Goal: Check status

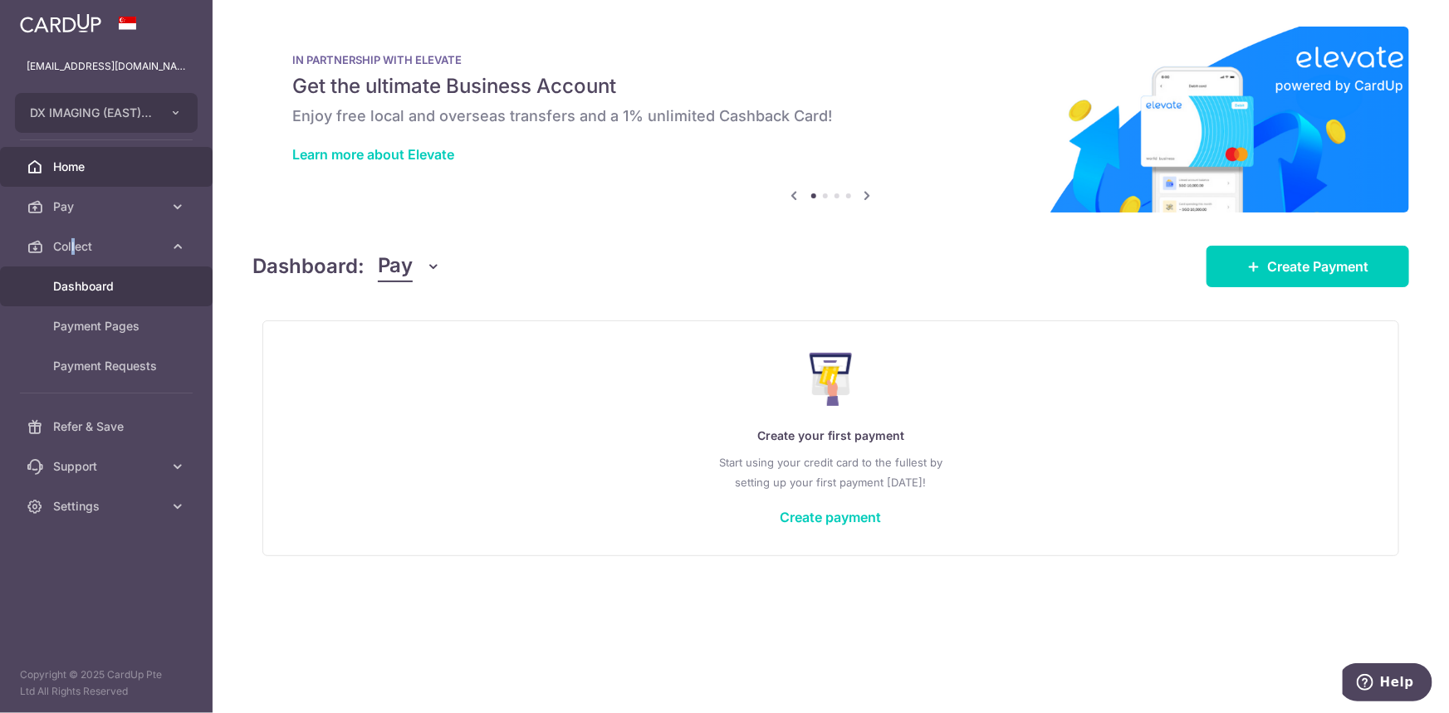
click at [108, 268] on link "Dashboard" at bounding box center [106, 287] width 213 height 40
click at [93, 284] on span "Dashboard" at bounding box center [108, 286] width 110 height 17
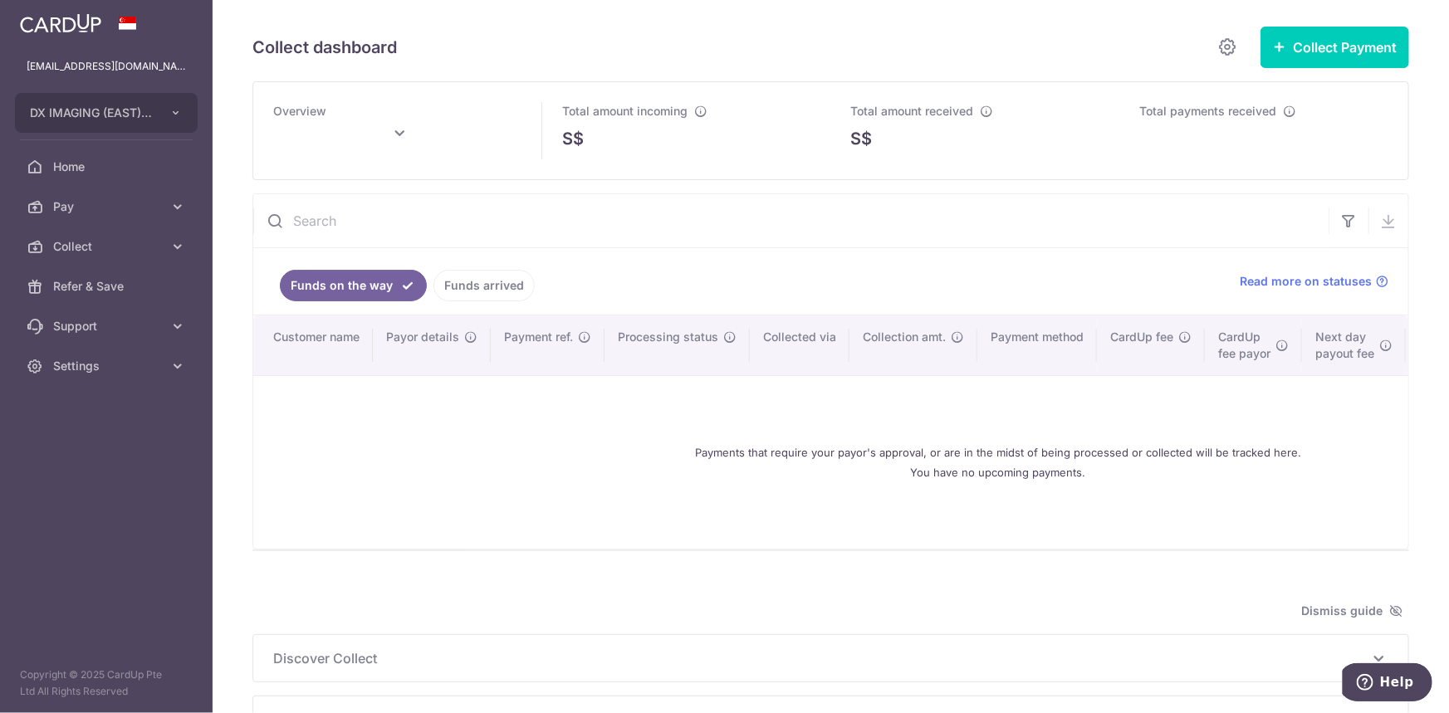
click at [390, 141] on icon at bounding box center [400, 134] width 20 height 20
click at [248, 175] on link "Prev" at bounding box center [254, 179] width 20 height 20
click at [451, 231] on button "Done" at bounding box center [463, 225] width 42 height 22
click at [601, 145] on div "S$" at bounding box center [686, 138] width 249 height 25
click at [886, 219] on input "text" at bounding box center [791, 220] width 1076 height 53
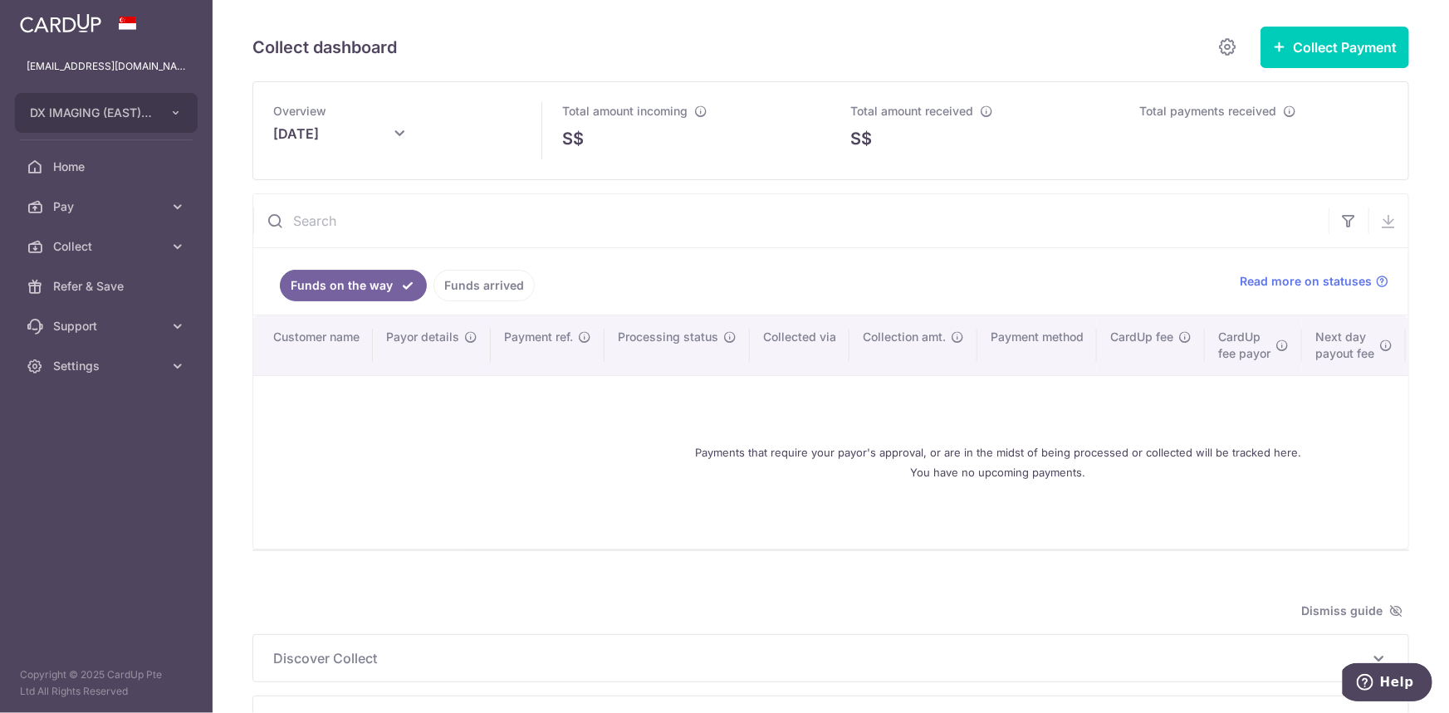
click at [464, 288] on link "Funds arrived" at bounding box center [484, 286] width 101 height 32
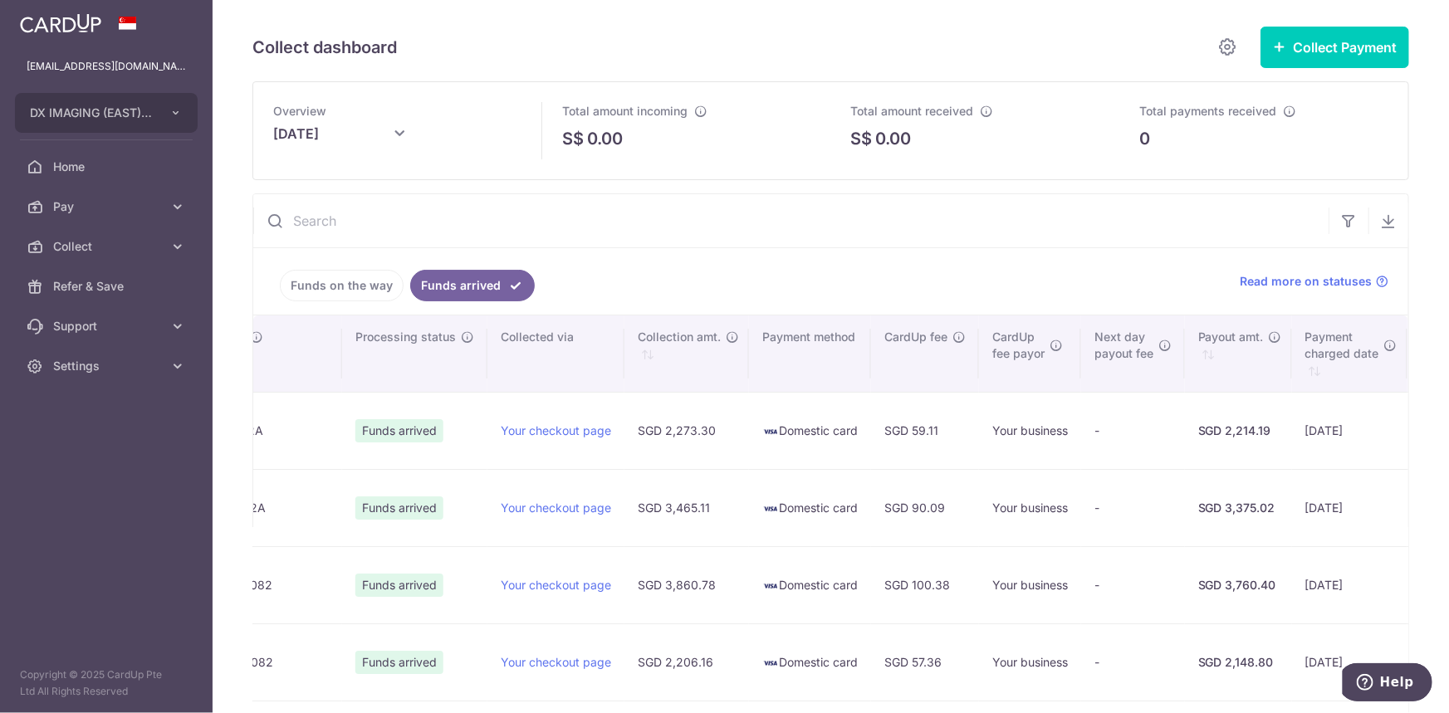
scroll to position [0, 955]
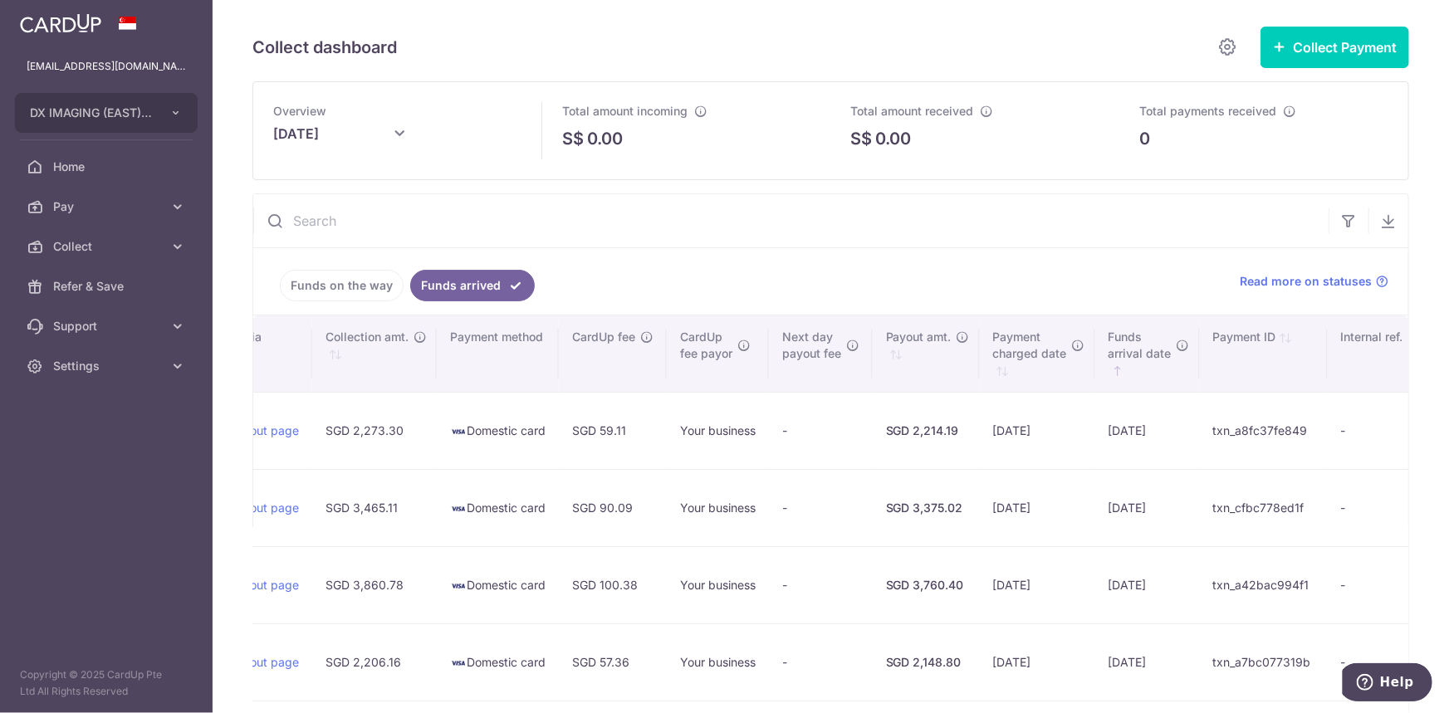
drag, startPoint x: 553, startPoint y: 425, endPoint x: 1360, endPoint y: 408, distance: 807.5
click at [1362, 416] on tr "[PERSON_NAME] [PERSON_NAME] [PERSON_NAME][EMAIL_ADDRESS][DOMAIN_NAME] 96637733 …" at bounding box center [370, 430] width 2144 height 77
type input "[DATE]"
